Goal: Task Accomplishment & Management: Manage account settings

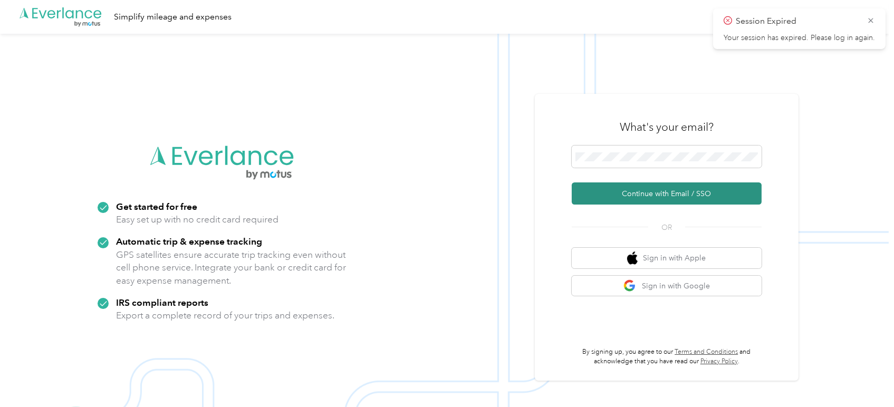
click at [650, 197] on button "Continue with Email / SSO" at bounding box center [667, 194] width 190 height 22
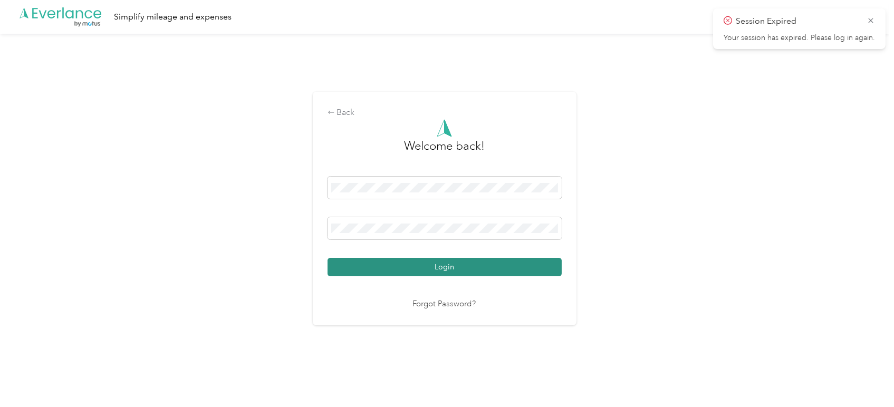
click at [431, 271] on button "Login" at bounding box center [445, 267] width 234 height 18
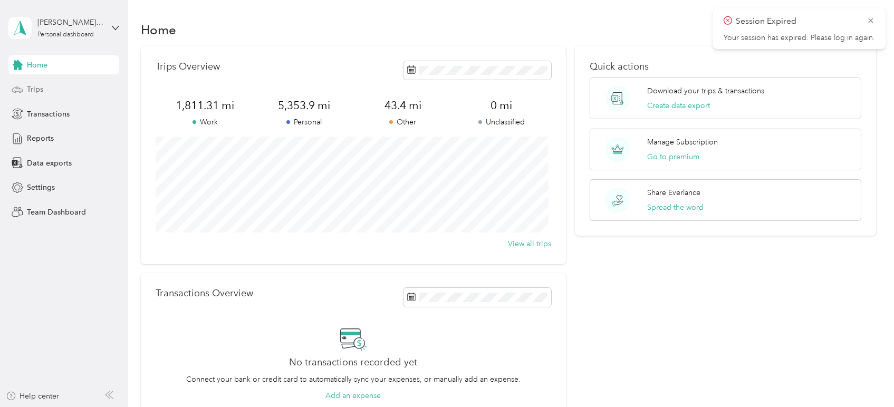
click at [48, 90] on div "Trips" at bounding box center [63, 89] width 111 height 19
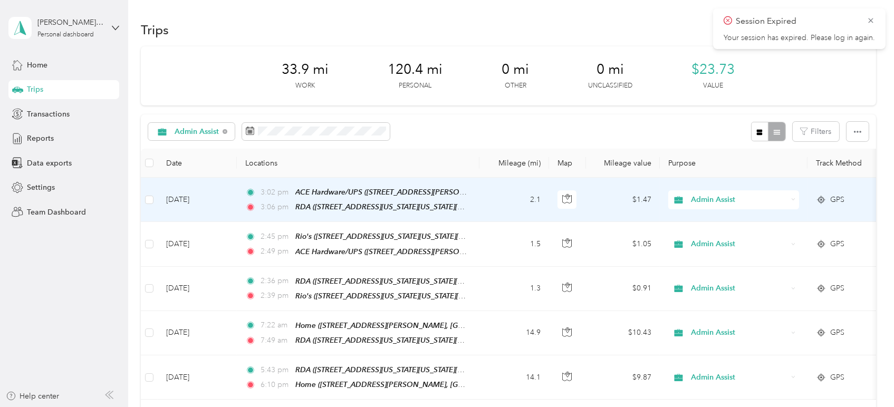
click at [503, 204] on td "2.1" at bounding box center [514, 200] width 70 height 44
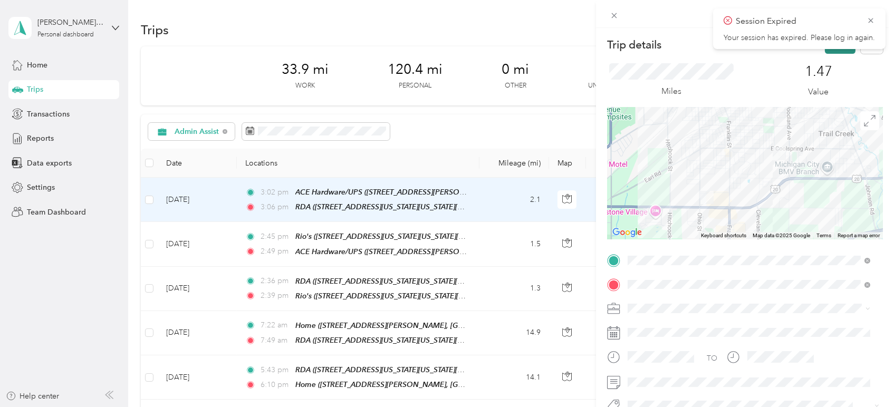
click at [827, 53] on button "Save" at bounding box center [840, 44] width 31 height 18
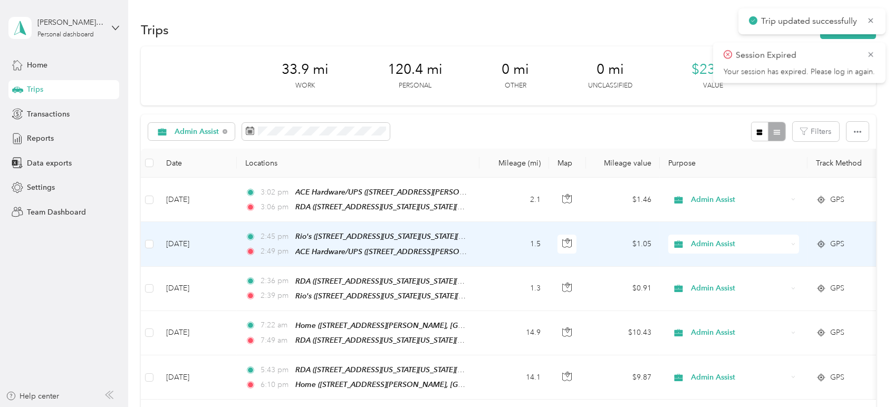
click at [495, 245] on td "1.5" at bounding box center [514, 244] width 70 height 44
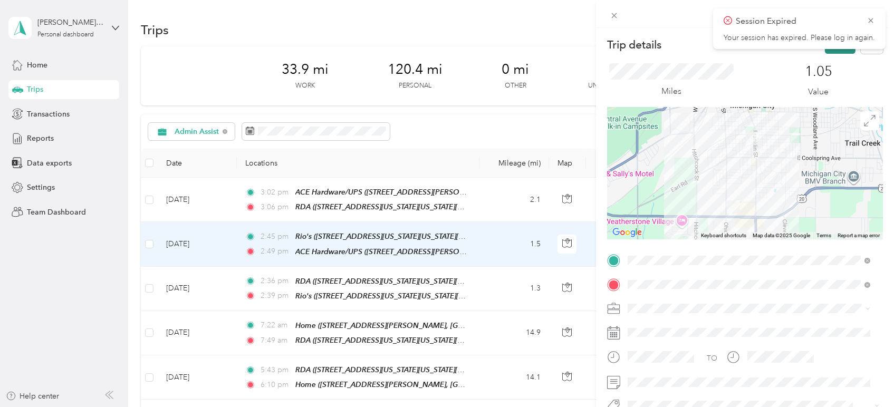
click at [842, 53] on button "Save" at bounding box center [840, 44] width 31 height 18
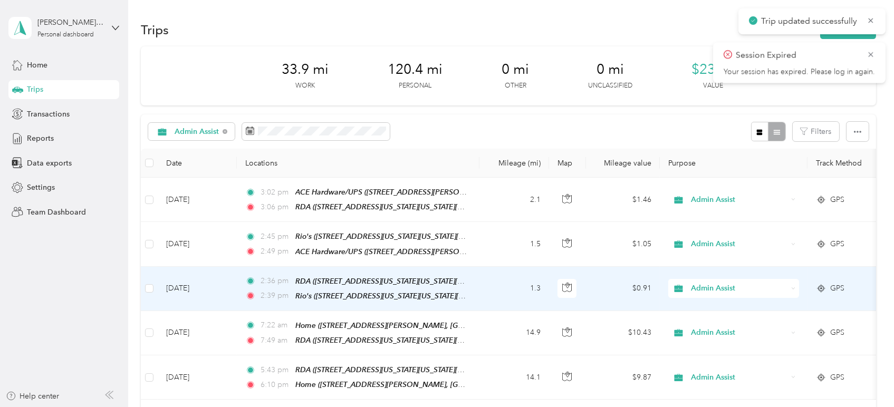
click at [479, 285] on td "2:36 pm RDA ([STREET_ADDRESS][US_STATE][US_STATE][US_STATE]) 2:39 pm Rio's ([ST…" at bounding box center [358, 289] width 243 height 44
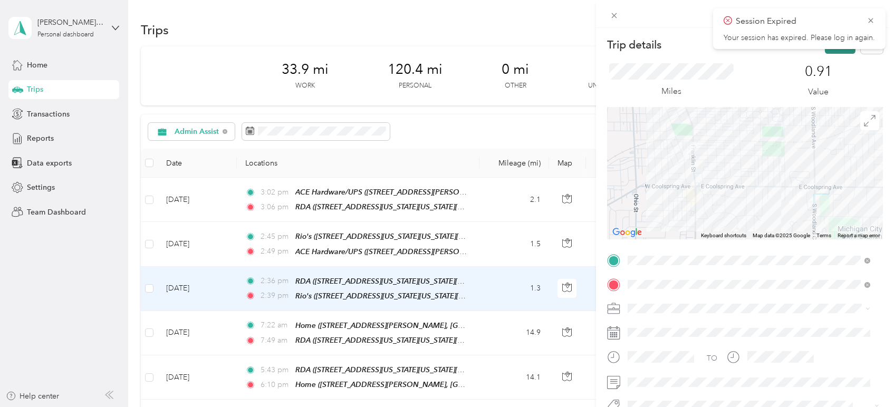
click at [839, 51] on button "Save" at bounding box center [840, 44] width 31 height 18
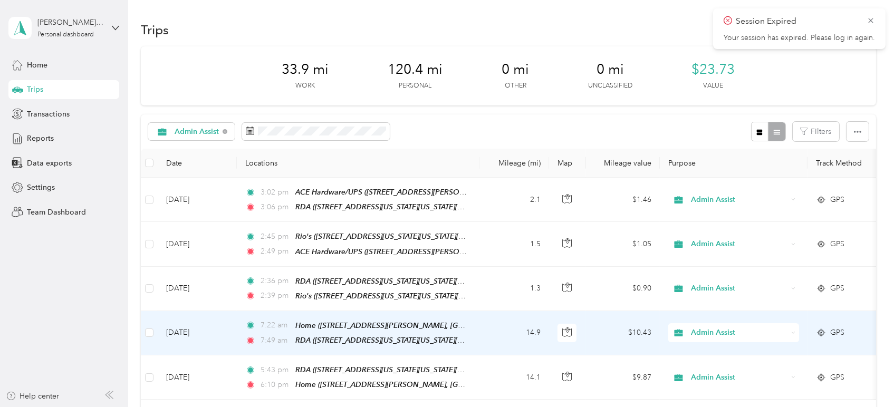
click at [727, 327] on span "Admin Assist" at bounding box center [739, 333] width 97 height 12
click at [718, 201] on li "Personal" at bounding box center [733, 198] width 131 height 18
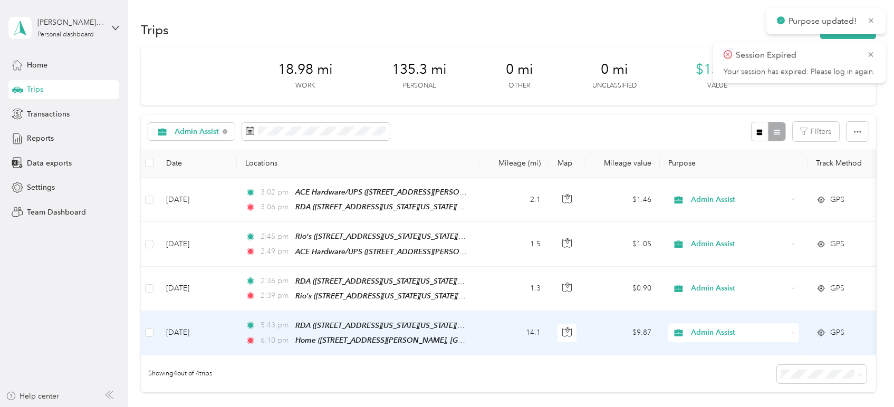
click at [712, 327] on span "Admin Assist" at bounding box center [739, 333] width 97 height 12
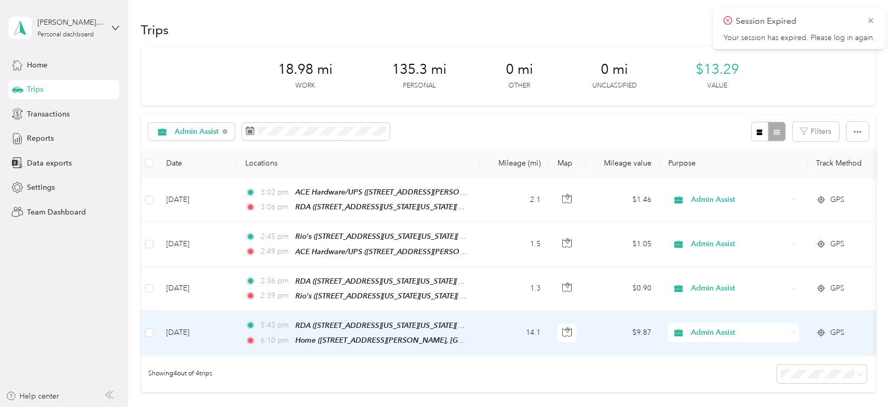
click at [712, 197] on span "Personal" at bounding box center [744, 198] width 98 height 11
